Goal: Task Accomplishment & Management: Manage account settings

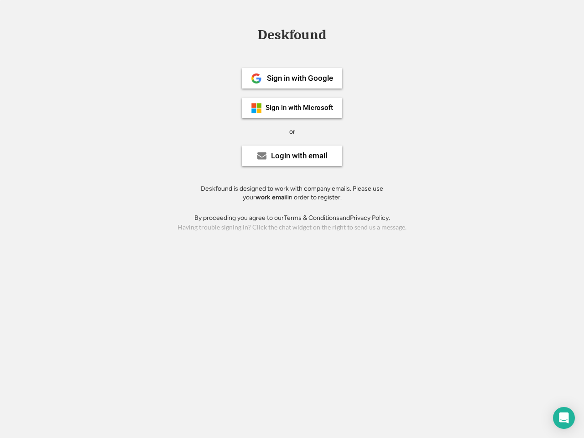
click at [292, 130] on div "or" at bounding box center [292, 131] width 6 height 9
click at [292, 36] on div "Deskfound" at bounding box center [292, 35] width 78 height 14
click at [250, 35] on div "Deskfound" at bounding box center [292, 36] width 584 height 17
click at [292, 36] on div "Deskfound" at bounding box center [292, 35] width 78 height 14
click at [292, 131] on div "or" at bounding box center [292, 131] width 6 height 9
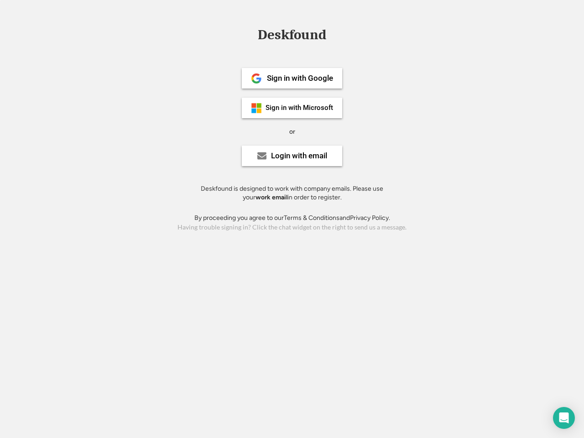
click at [292, 78] on div "Sign in with Google" at bounding box center [300, 78] width 66 height 8
click at [300, 78] on div "Sign in with Google" at bounding box center [300, 78] width 66 height 8
click at [256, 78] on img at bounding box center [256, 78] width 11 height 11
click at [292, 108] on div "Sign in with Microsoft" at bounding box center [298, 107] width 67 height 7
click at [300, 108] on div "Sign in with Microsoft" at bounding box center [298, 107] width 67 height 7
